Goal: Information Seeking & Learning: Learn about a topic

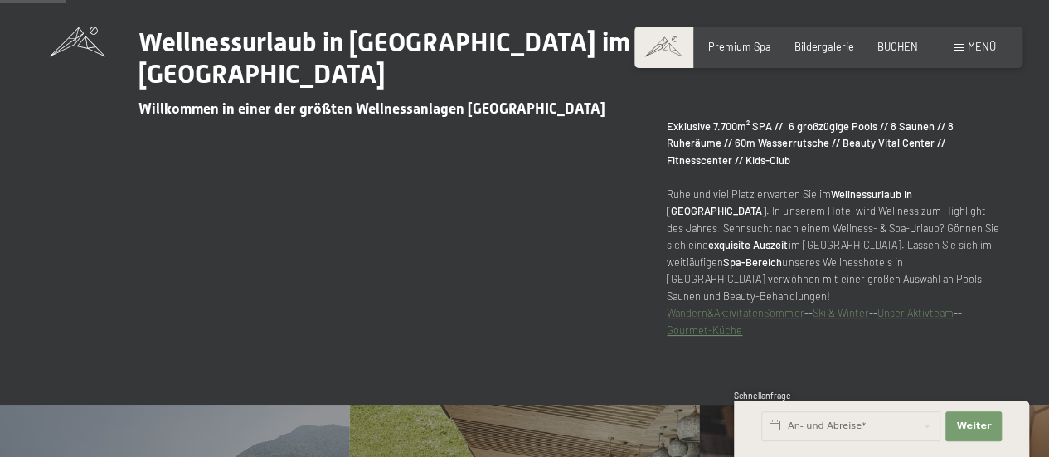
scroll to position [581, 0]
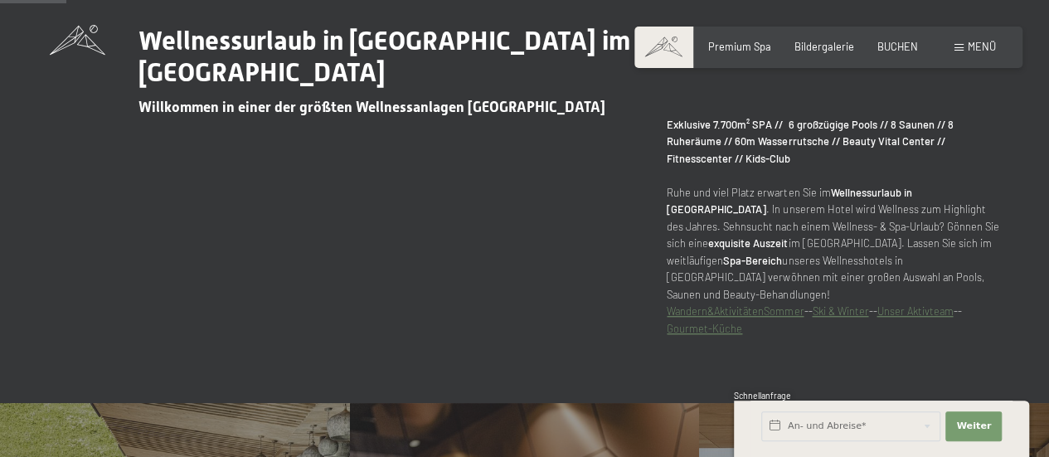
click at [705, 322] on link "Gourmet-Küche" at bounding box center [704, 328] width 75 height 13
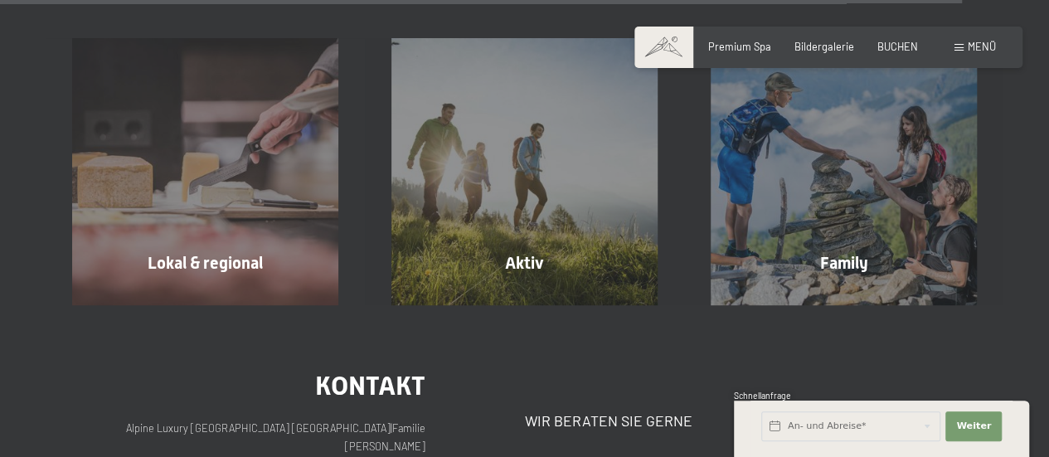
scroll to position [4561, 0]
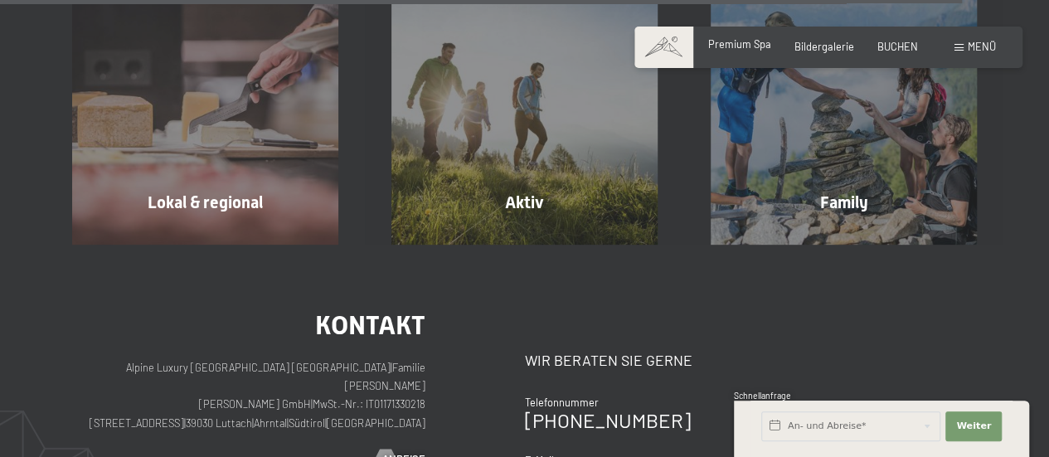
click at [768, 47] on span "Premium Spa" at bounding box center [739, 43] width 63 height 13
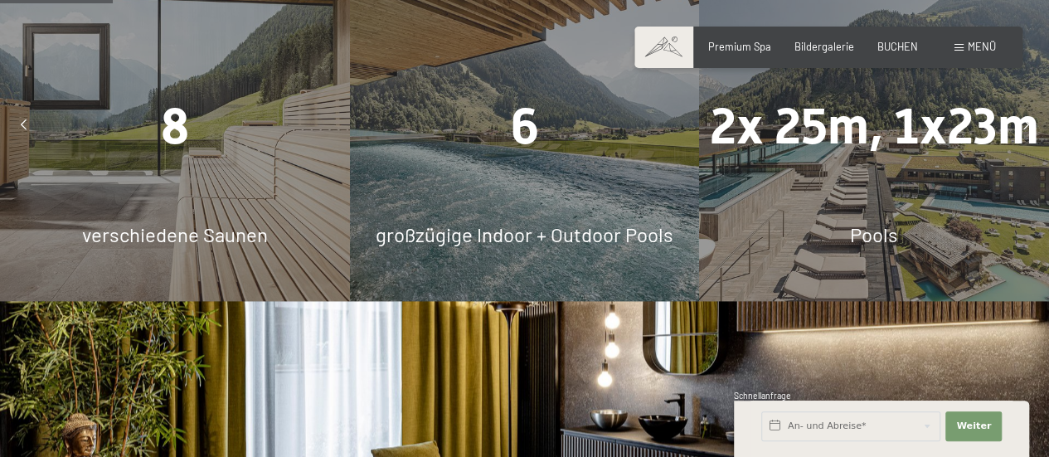
scroll to position [995, 0]
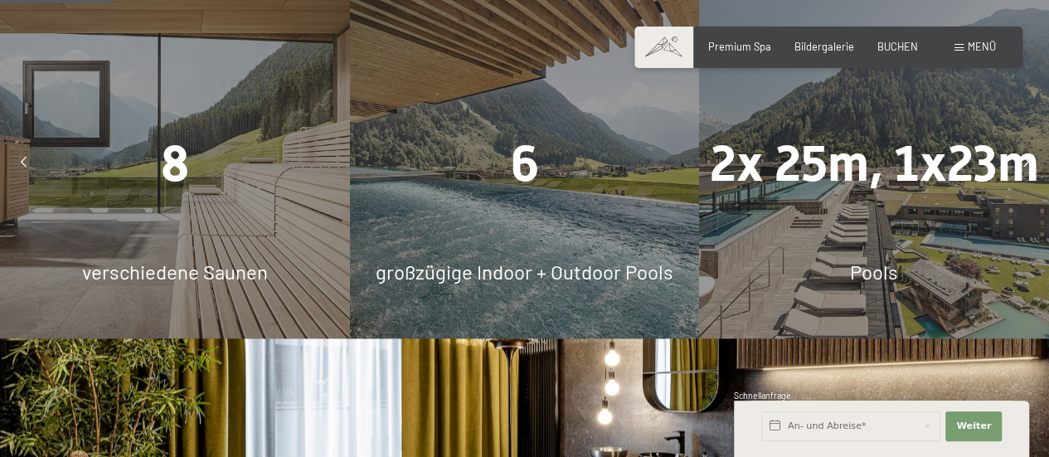
click at [818, 193] on div "2x 25m, 1x23m Pools" at bounding box center [874, 163] width 350 height 350
click at [871, 200] on div "2x 25m, 1x23m Pools" at bounding box center [874, 163] width 350 height 350
click at [390, 218] on div "6 großzügige Indoor + Outdoor Pools" at bounding box center [525, 163] width 350 height 350
click at [318, 203] on div "8 verschiedene Saunen" at bounding box center [175, 163] width 350 height 350
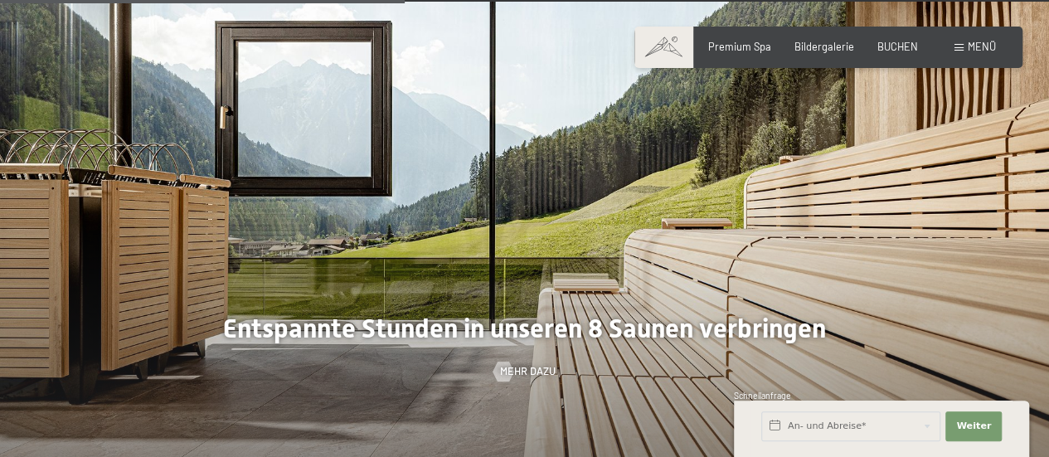
scroll to position [3649, 0]
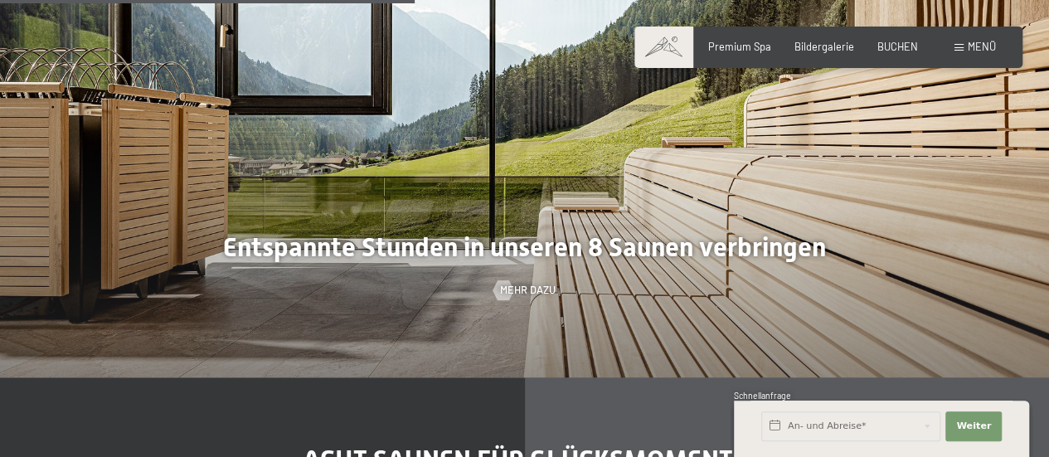
click at [275, 219] on div at bounding box center [524, 148] width 1049 height 457
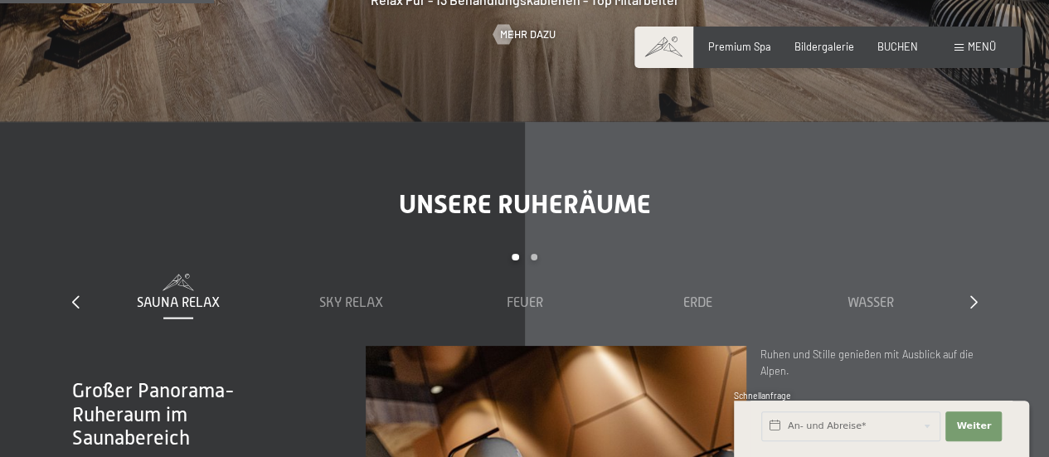
scroll to position [1659, 0]
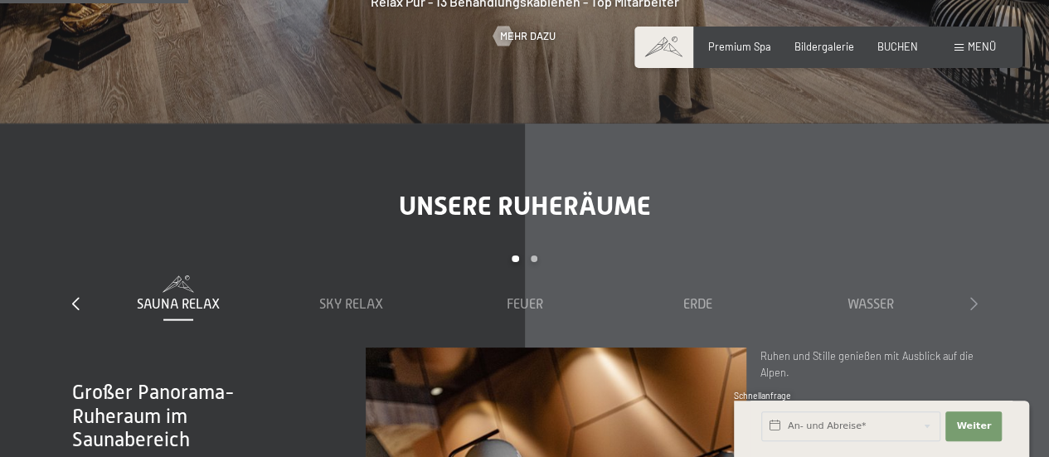
click at [973, 297] on icon at bounding box center [973, 303] width 7 height 13
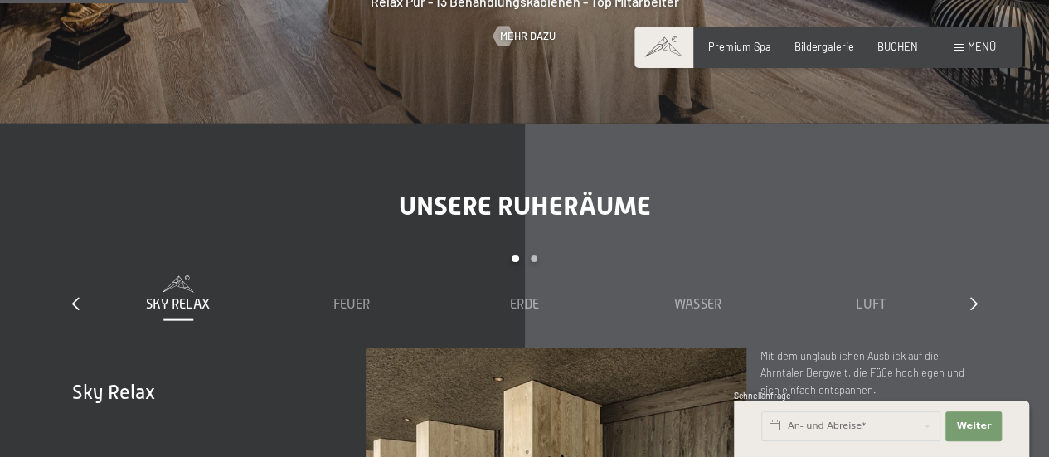
click at [969, 284] on div "slide 2 to 6 of 7 Sauna Relax Sky Relax Feuer Erde Wasser Luft Wolke 7" at bounding box center [525, 301] width 906 height 92
click at [545, 295] on div "Erde" at bounding box center [525, 304] width 160 height 18
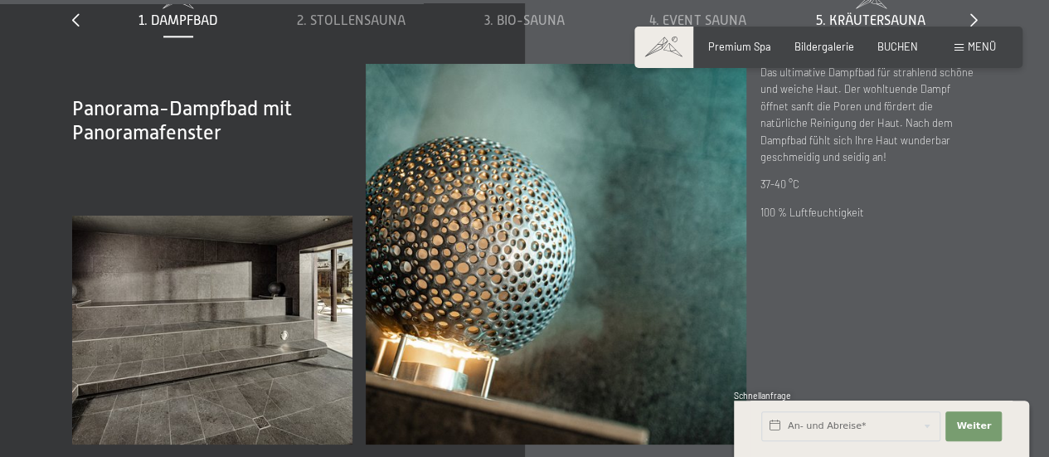
scroll to position [4147, 0]
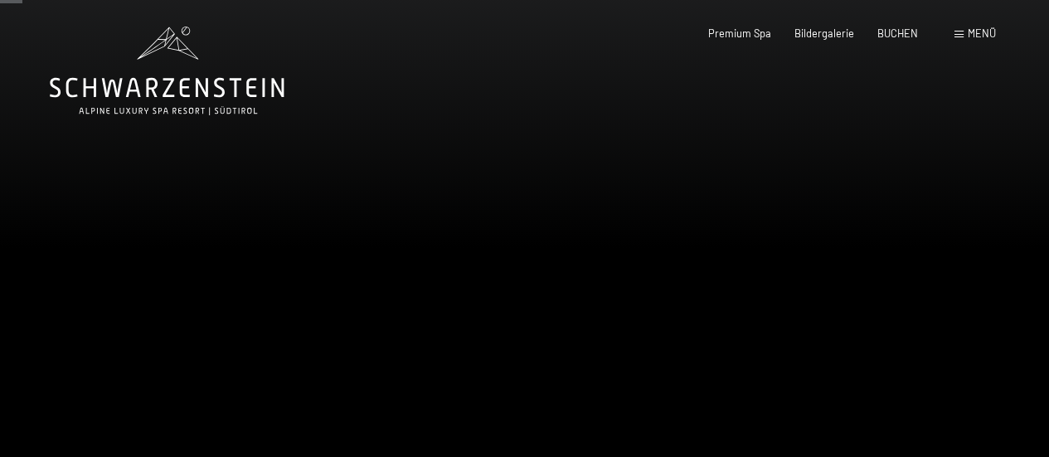
scroll to position [249, 0]
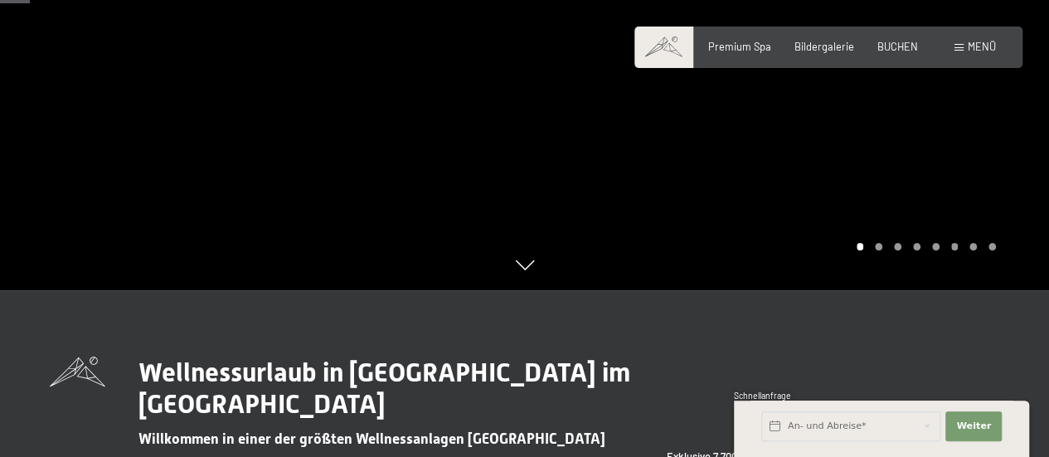
click at [496, 94] on div at bounding box center [262, 20] width 525 height 539
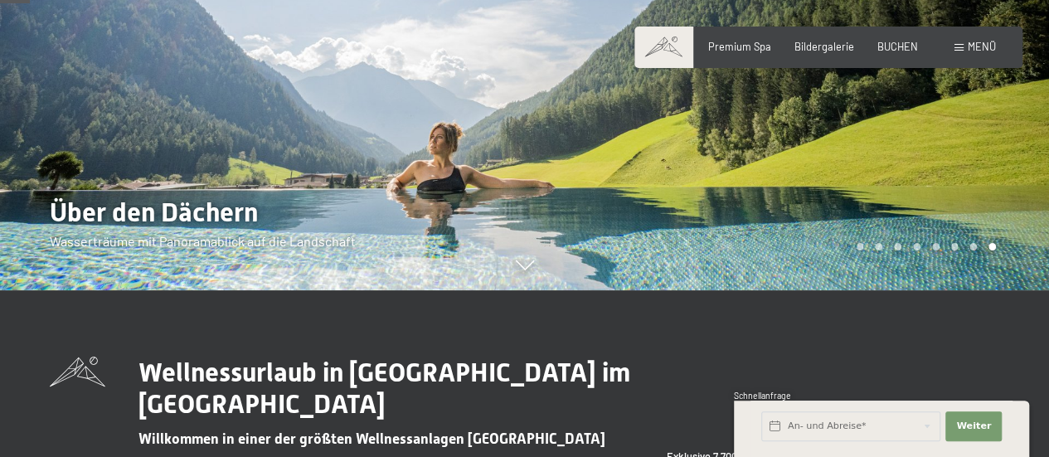
scroll to position [0, 0]
click at [678, 47] on span at bounding box center [663, 47] width 59 height 41
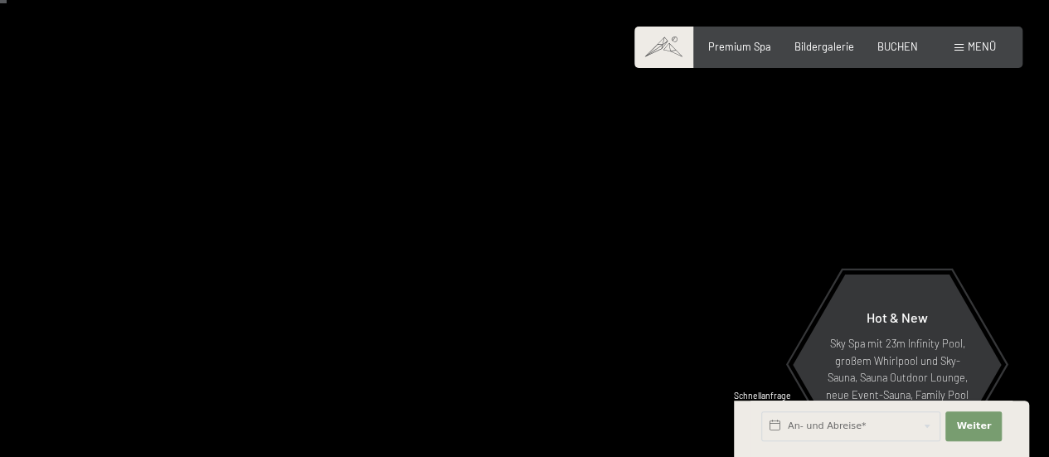
scroll to position [83, 0]
